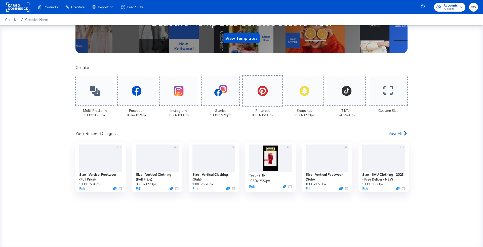
scroll to position [85, 0]
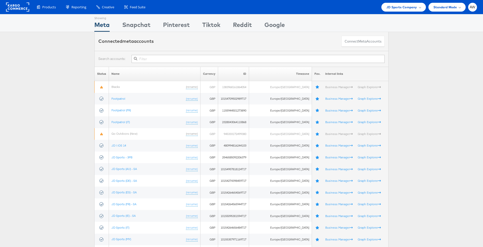
click at [218, 60] on input "text" at bounding box center [258, 59] width 253 height 8
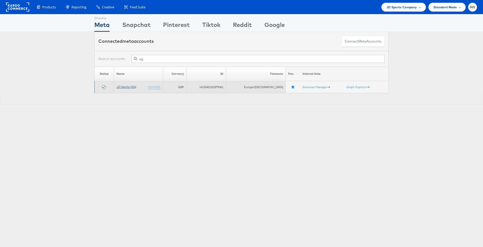
type input "sg"
click at [119, 87] on link "JD Sports (SG)" at bounding box center [126, 87] width 20 height 4
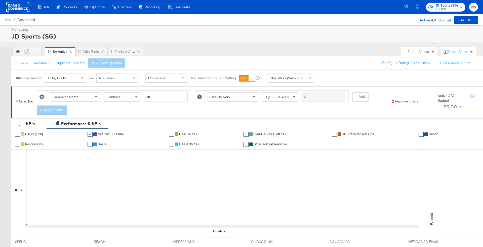
scroll to position [152, 0]
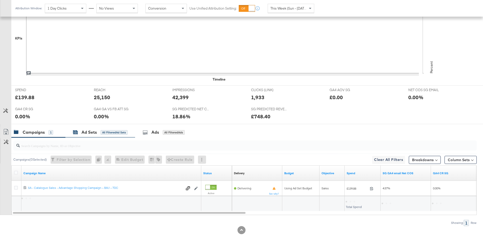
click at [101, 133] on div "All Filtered Ad Sets" at bounding box center [114, 132] width 27 height 5
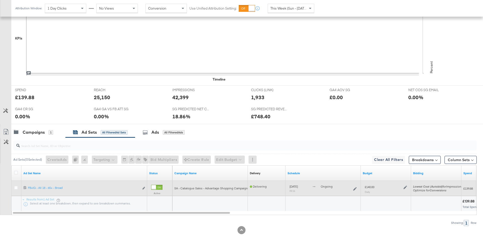
click at [403, 186] on icon at bounding box center [405, 187] width 4 height 4
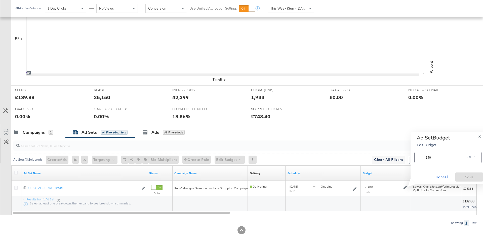
click at [430, 152] on input "140" at bounding box center [446, 155] width 40 height 11
type input "100"
click at [465, 177] on span "Save" at bounding box center [469, 177] width 24 height 6
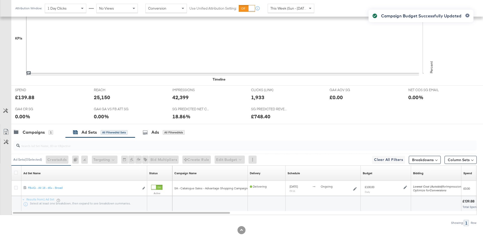
click at [301, 7] on span "This Week (Sun - [DATE])" at bounding box center [289, 8] width 38 height 5
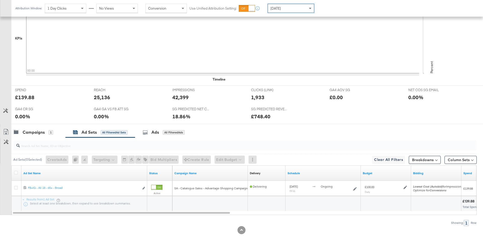
click at [283, 5] on div "[DATE]" at bounding box center [291, 8] width 46 height 9
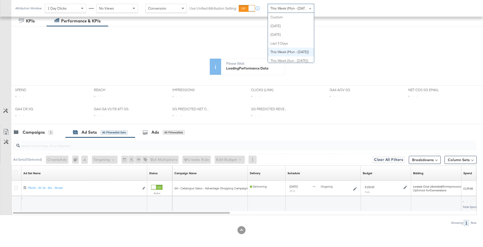
click at [299, 8] on span "This Week (Mon - [DATE])" at bounding box center [289, 8] width 38 height 5
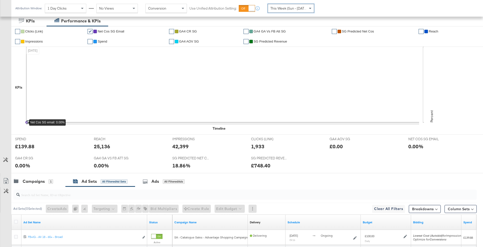
scroll to position [152, 0]
